Goal: Information Seeking & Learning: Compare options

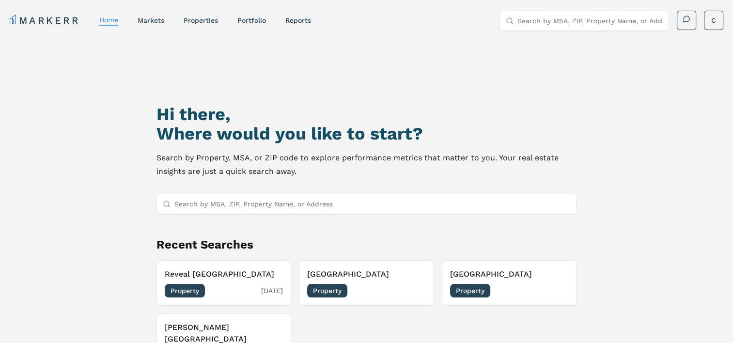
click at [244, 279] on h3 "Reveal [GEOGRAPHIC_DATA]" at bounding box center [224, 274] width 118 height 12
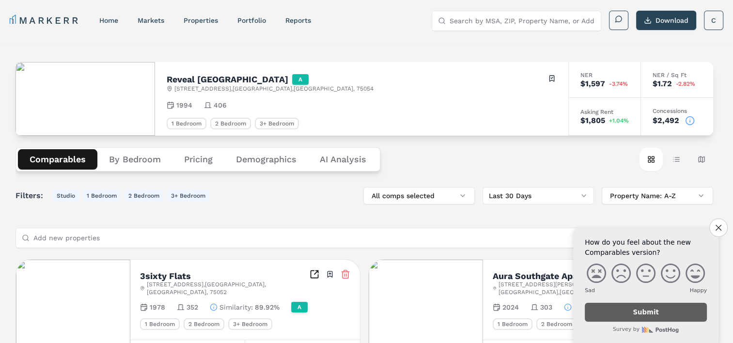
scroll to position [97, 0]
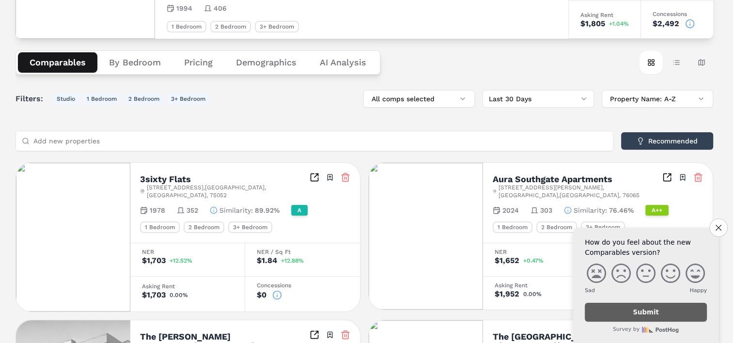
drag, startPoint x: 715, startPoint y: 230, endPoint x: 496, endPoint y: 219, distance: 218.6
click at [715, 229] on button "Close survey" at bounding box center [718, 227] width 18 height 18
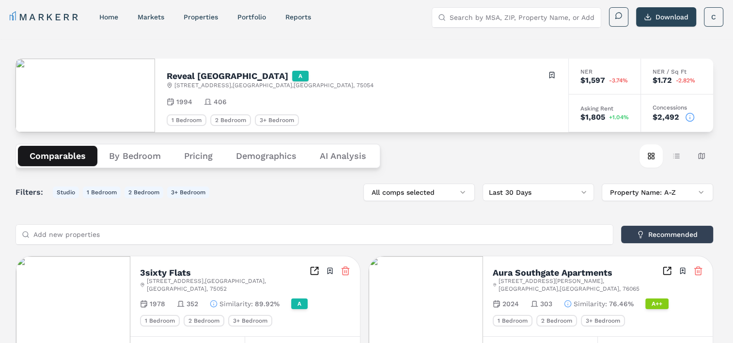
scroll to position [52, 0]
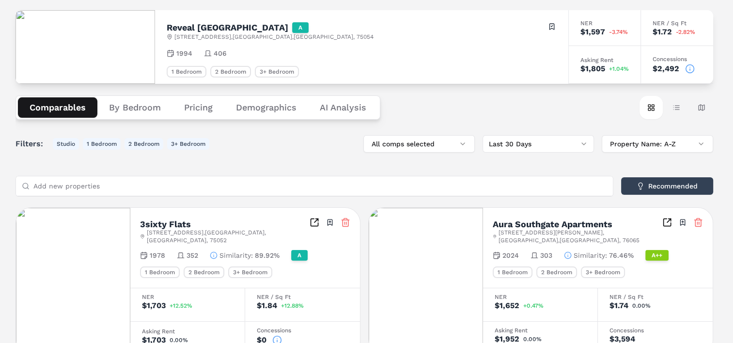
click at [332, 106] on div "Reveal [GEOGRAPHIC_DATA] A [STREET_ADDRESS] Toggle portfolio menu 1994 406 1 Be…" at bounding box center [363, 336] width 697 height 669
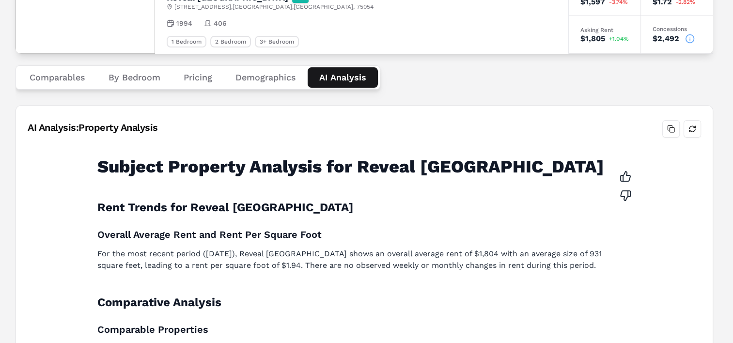
scroll to position [0, 0]
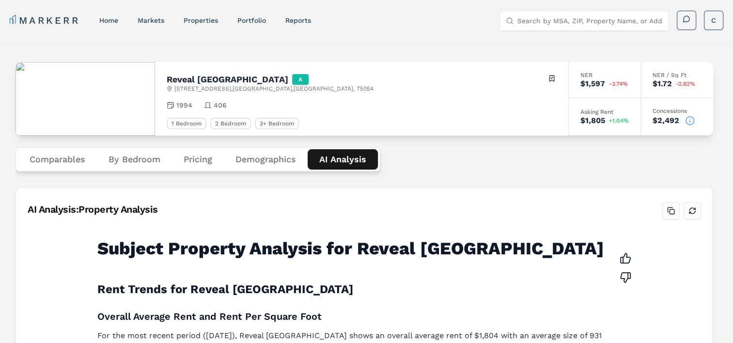
click at [61, 21] on link "MARKERR" at bounding box center [45, 21] width 70 height 14
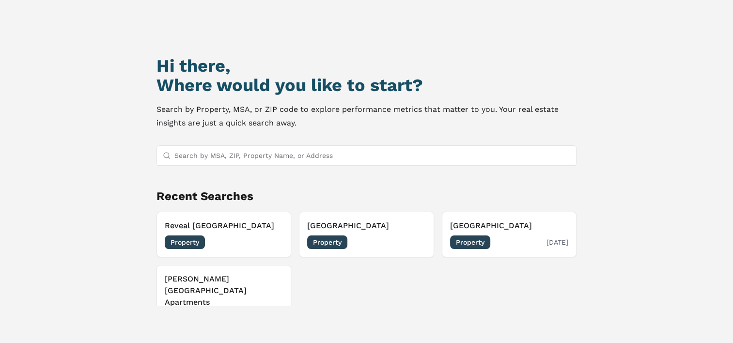
scroll to position [83, 0]
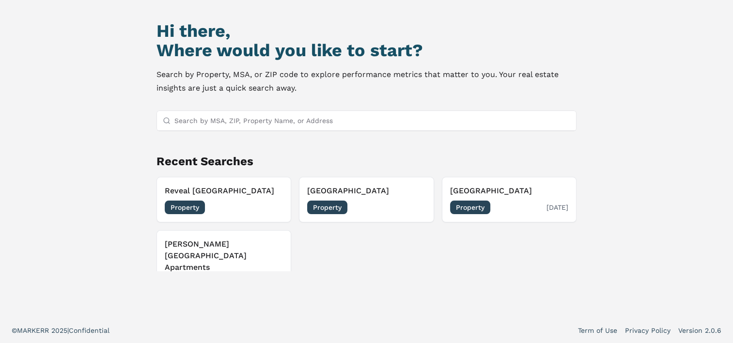
click at [491, 192] on h3 "[GEOGRAPHIC_DATA]" at bounding box center [509, 191] width 118 height 12
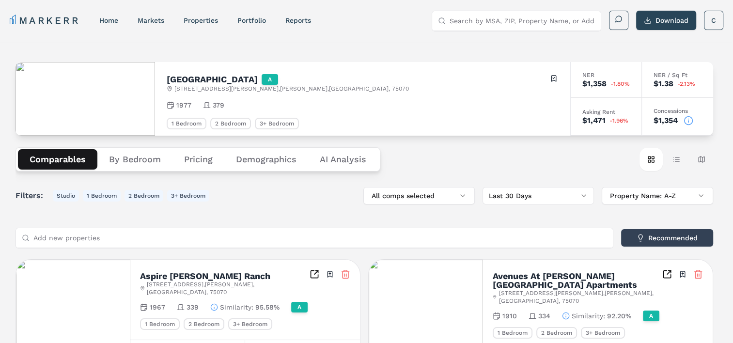
click at [39, 18] on link "MARKERR" at bounding box center [45, 21] width 70 height 14
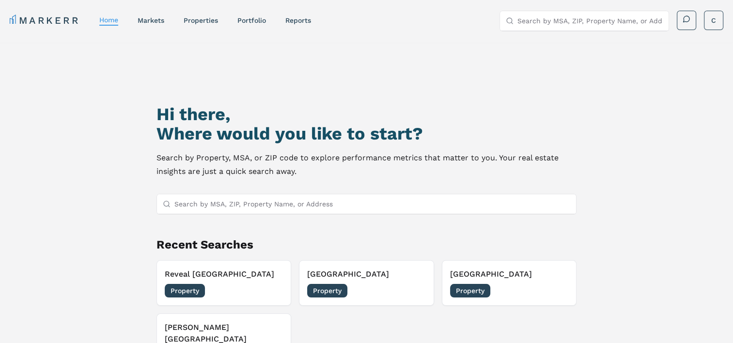
scroll to position [48, 0]
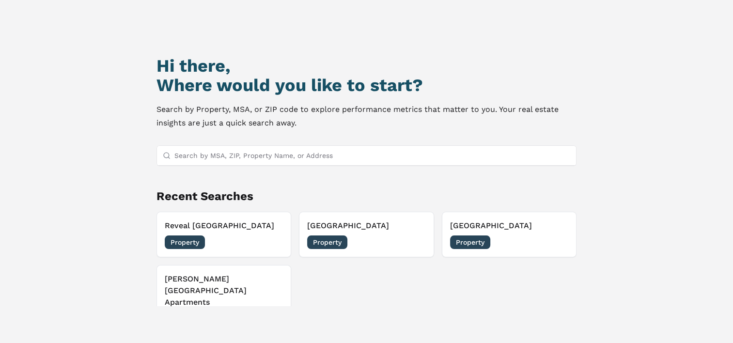
click at [251, 282] on h3 "[PERSON_NAME][GEOGRAPHIC_DATA] Apartments" at bounding box center [224, 290] width 118 height 35
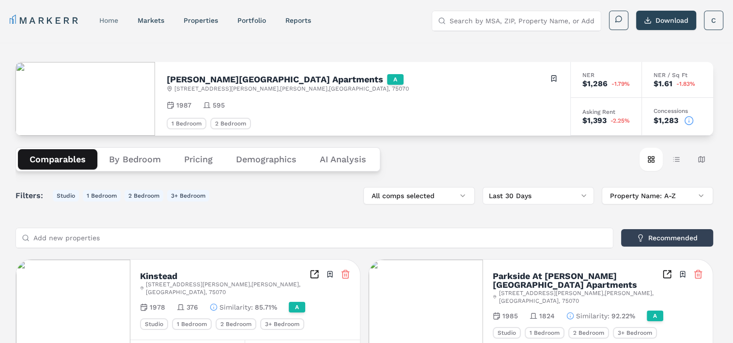
click at [116, 17] on link "home" at bounding box center [108, 20] width 19 height 8
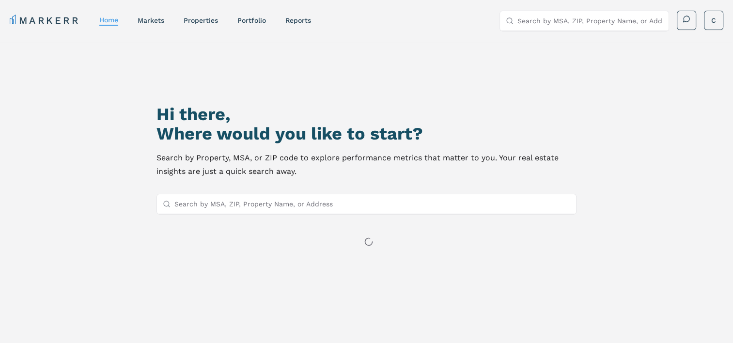
click at [314, 194] on input "Search by MSA, ZIP, Property Name, or Address" at bounding box center [372, 203] width 396 height 19
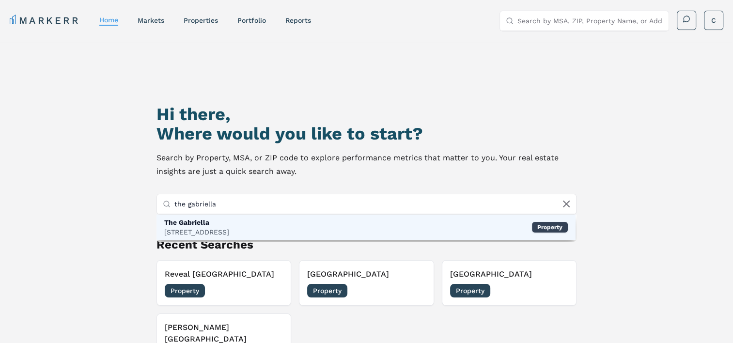
type input "the gabriella"
click at [307, 222] on div "The Gabriella [STREET_ADDRESS] Property" at bounding box center [365, 226] width 419 height 25
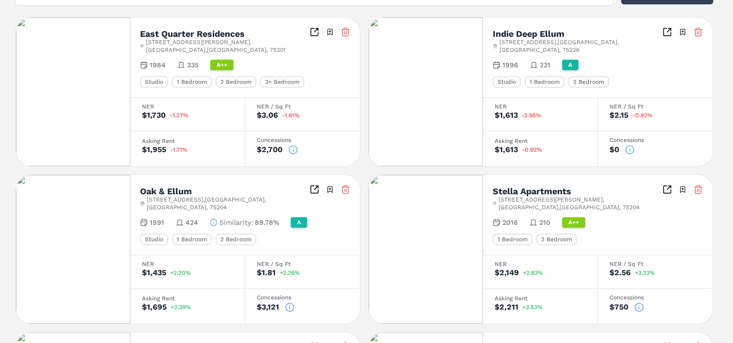
scroll to position [194, 0]
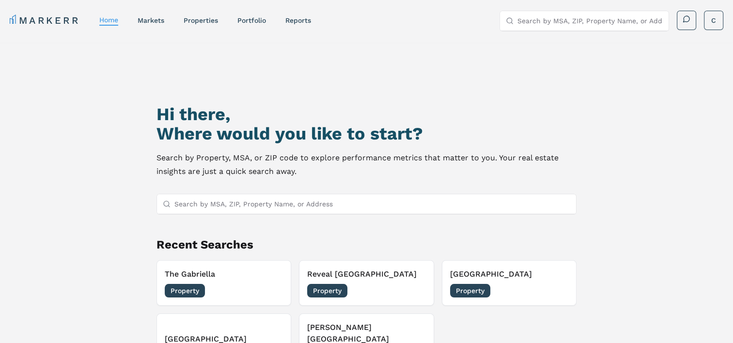
scroll to position [4, 0]
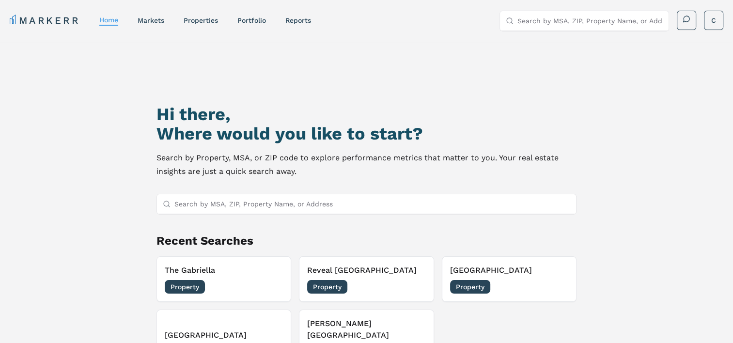
click at [203, 329] on h3 "[GEOGRAPHIC_DATA]" at bounding box center [224, 335] width 118 height 12
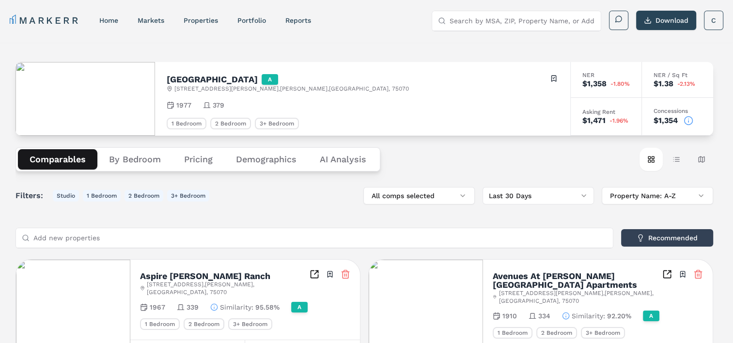
click at [59, 17] on link "MARKERR" at bounding box center [45, 21] width 70 height 14
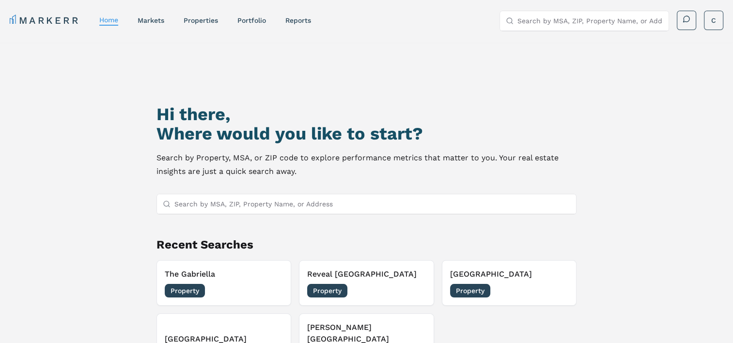
scroll to position [48, 0]
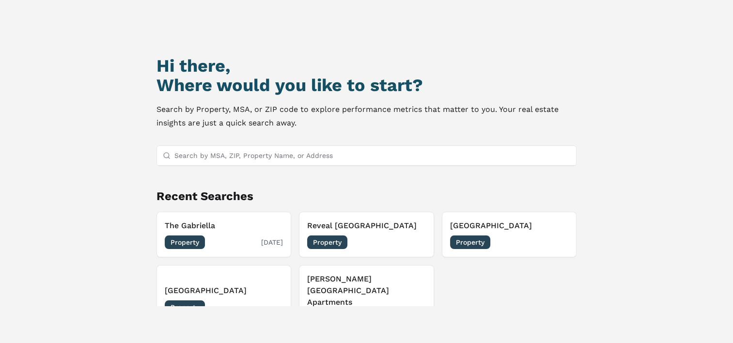
click at [256, 230] on h3 "The Gabriella" at bounding box center [224, 226] width 118 height 12
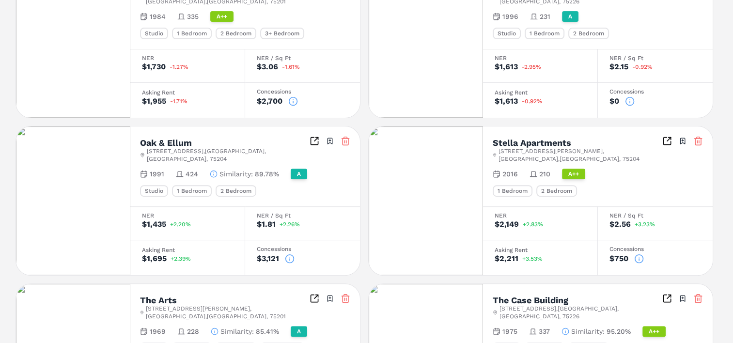
scroll to position [387, 0]
